Goal: Transaction & Acquisition: Purchase product/service

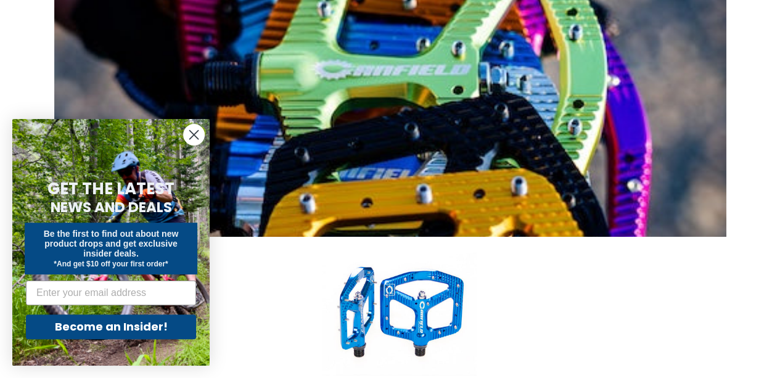
scroll to position [378, 0]
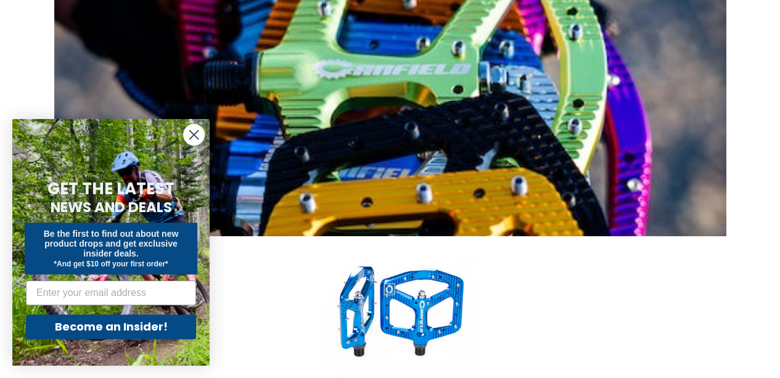
click at [196, 133] on circle "Close dialog" at bounding box center [194, 135] width 20 height 20
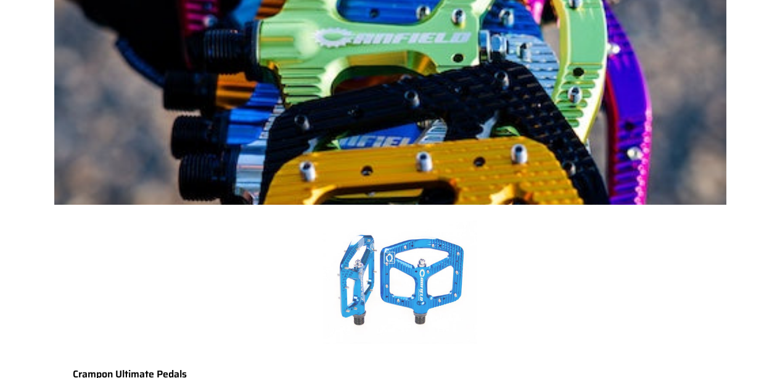
scroll to position [413, 0]
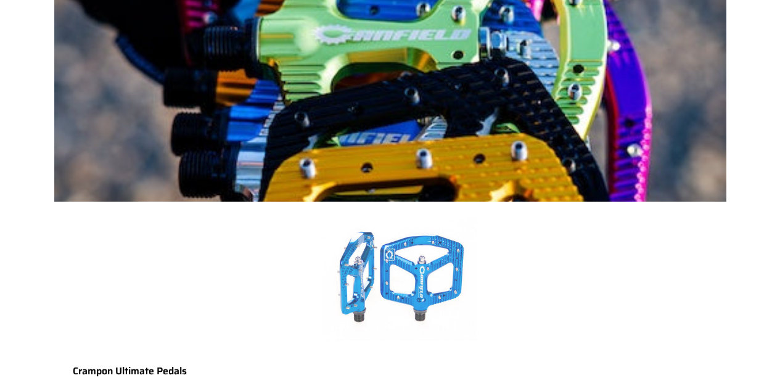
click at [392, 202] on link "Crampon Ultimate Pedals" at bounding box center [400, 304] width 654 height 205
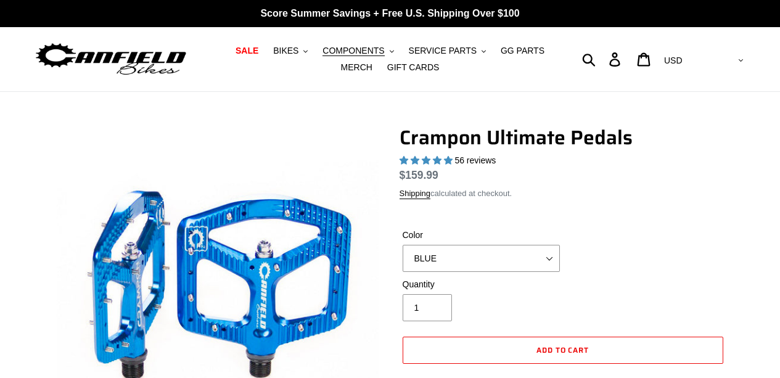
scroll to position [179, 0]
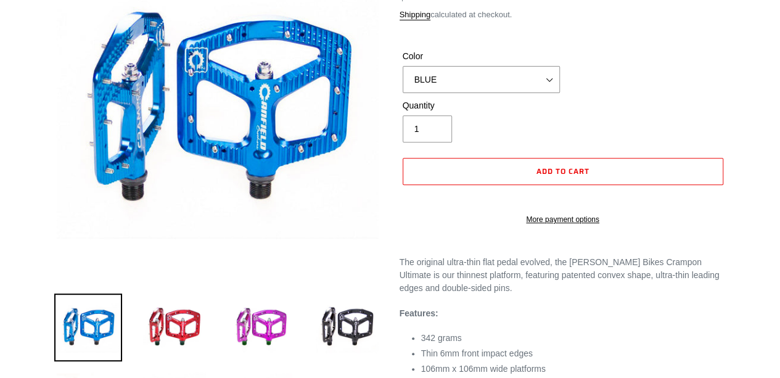
select select "highest-rating"
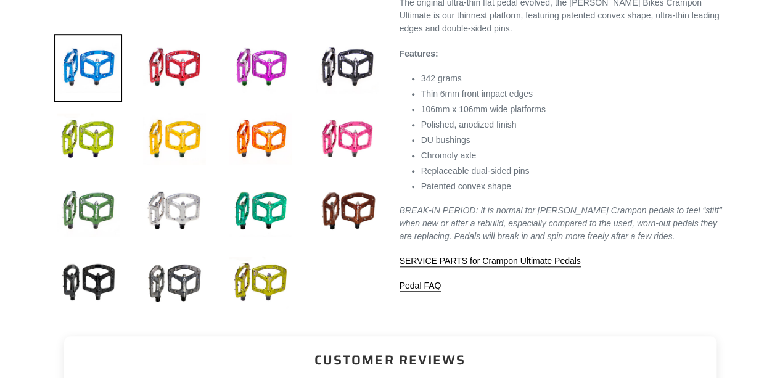
scroll to position [435, 0]
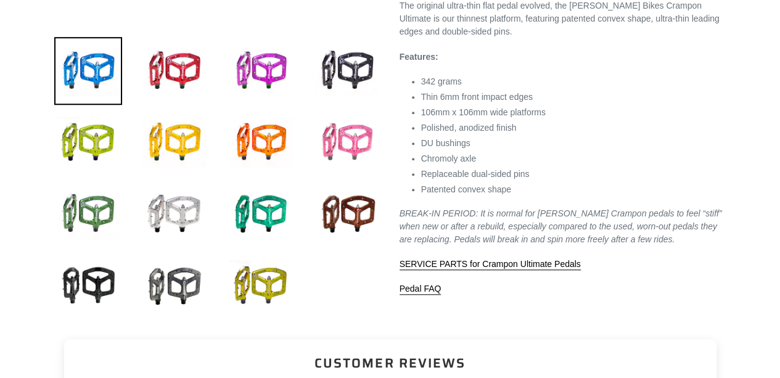
click at [354, 144] on img at bounding box center [347, 143] width 68 height 68
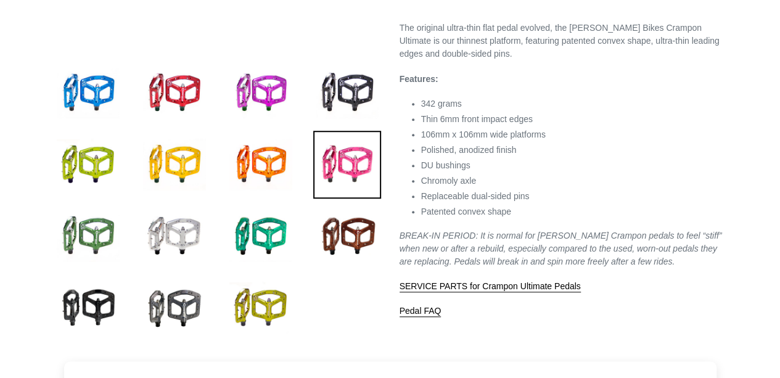
scroll to position [414, 0]
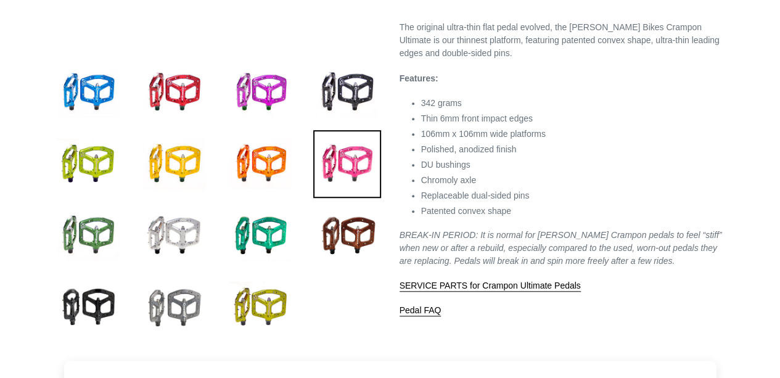
click at [192, 291] on img at bounding box center [175, 307] width 68 height 68
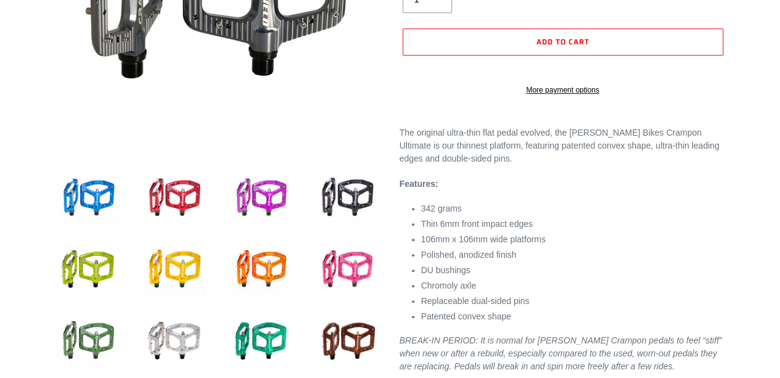
scroll to position [307, 0]
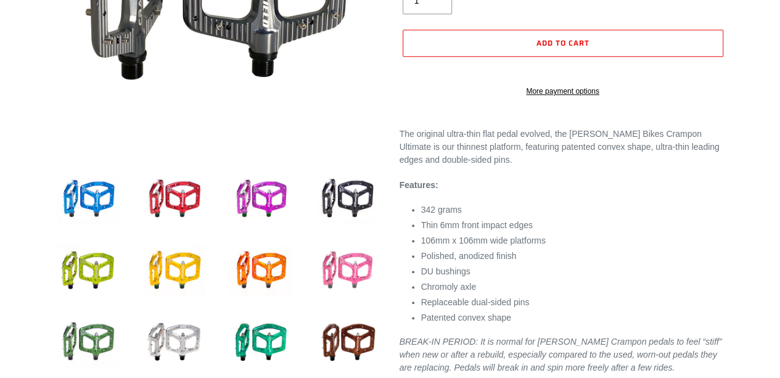
click at [361, 270] on img at bounding box center [347, 271] width 68 height 68
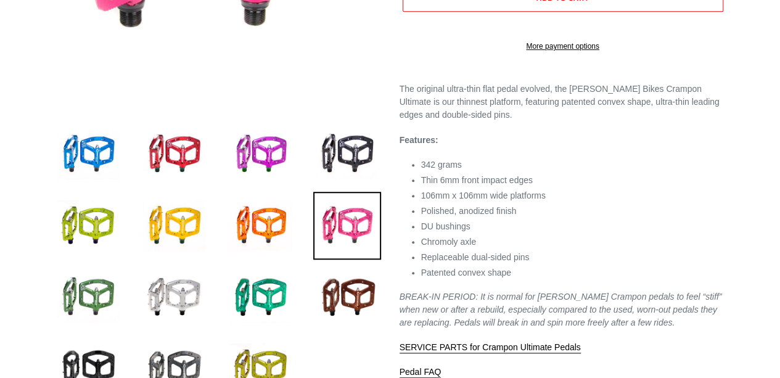
scroll to position [353, 0]
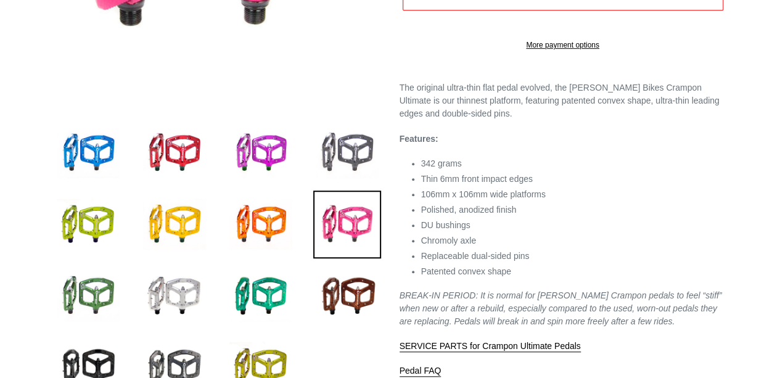
click at [353, 154] on img at bounding box center [347, 153] width 68 height 68
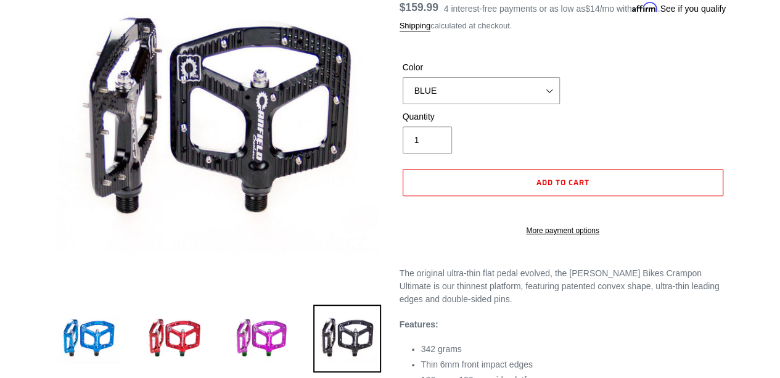
scroll to position [167, 0]
